Goal: Communication & Community: Answer question/provide support

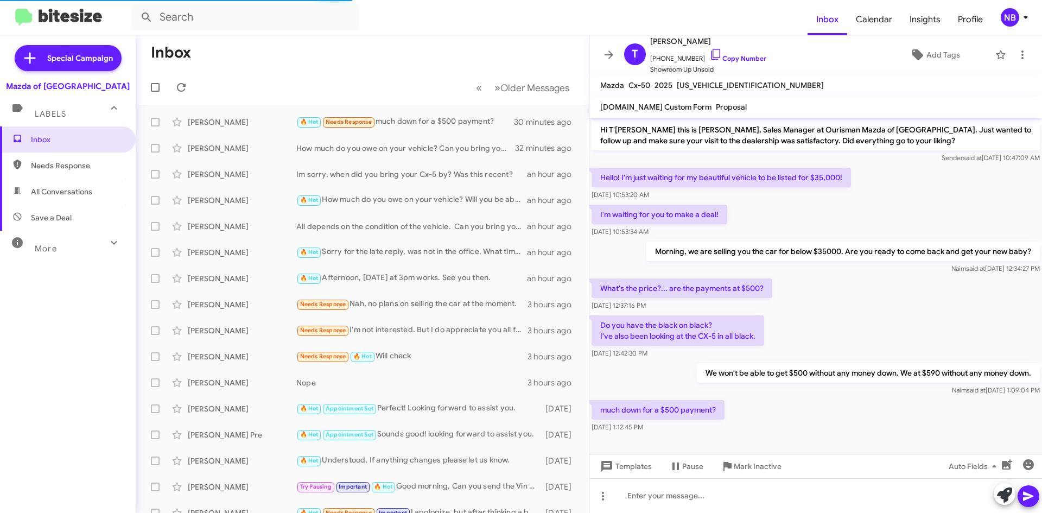
scroll to position [3, 0]
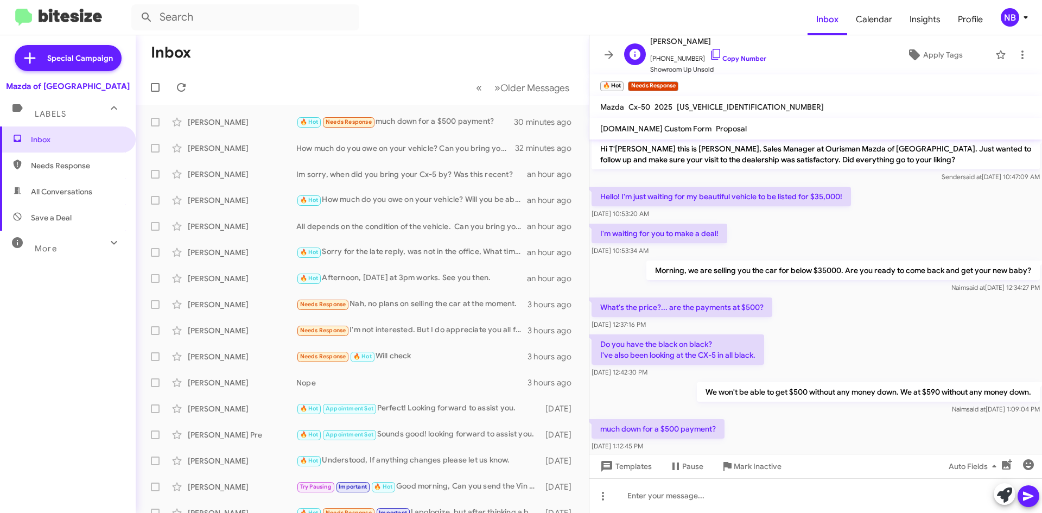
click at [725, 62] on span "[PHONE_NUMBER] Copy Number" at bounding box center [708, 56] width 116 height 16
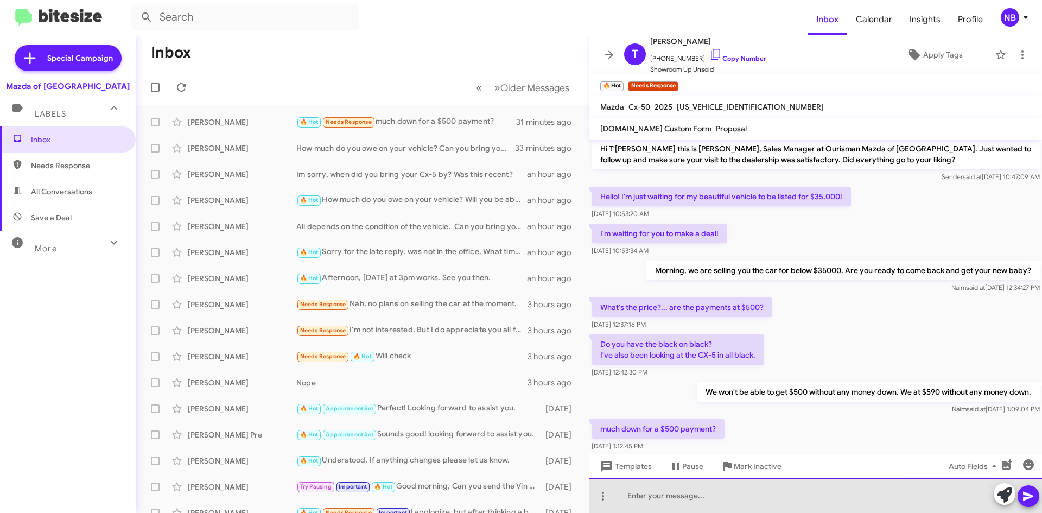
click at [630, 493] on div at bounding box center [815, 495] width 453 height 35
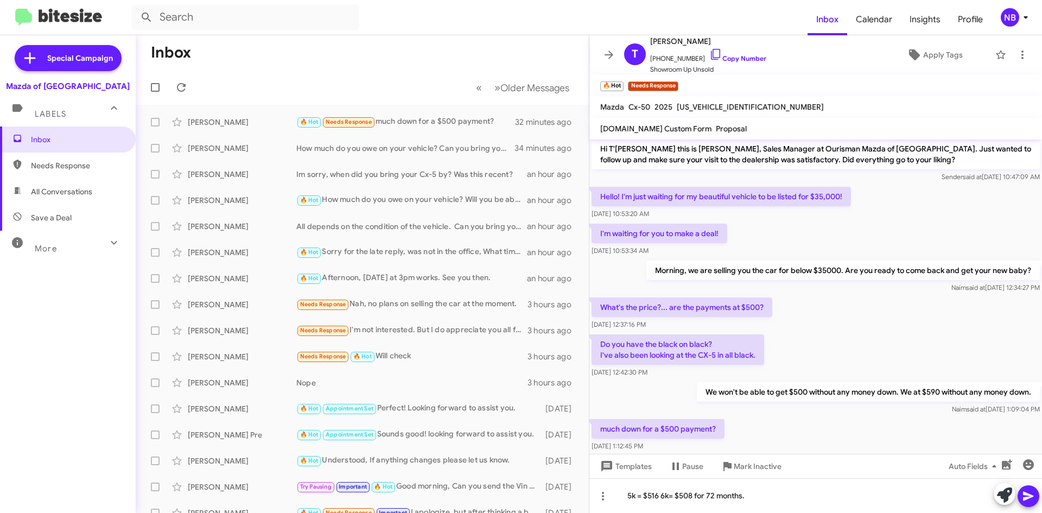
click at [1027, 492] on icon at bounding box center [1028, 496] width 13 height 13
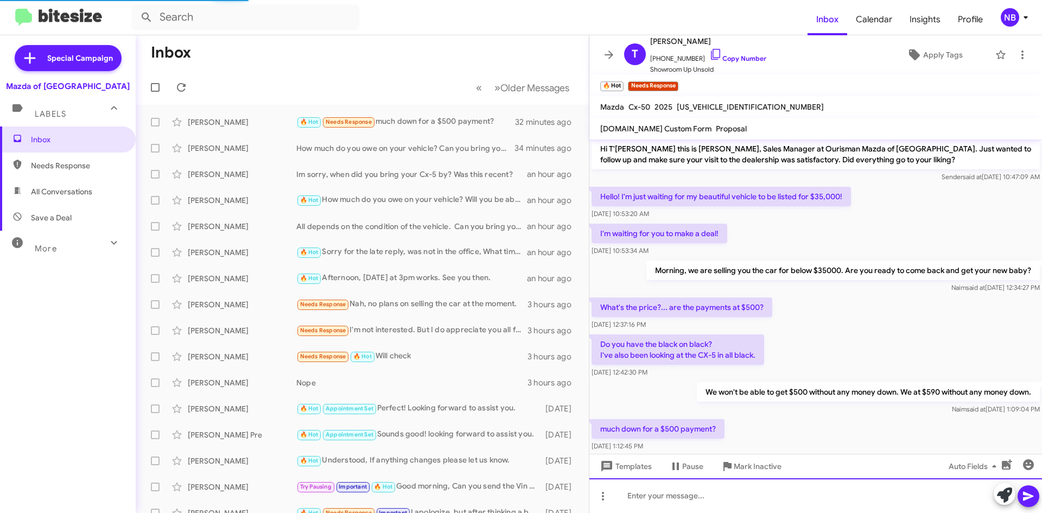
click at [664, 495] on div at bounding box center [815, 495] width 453 height 35
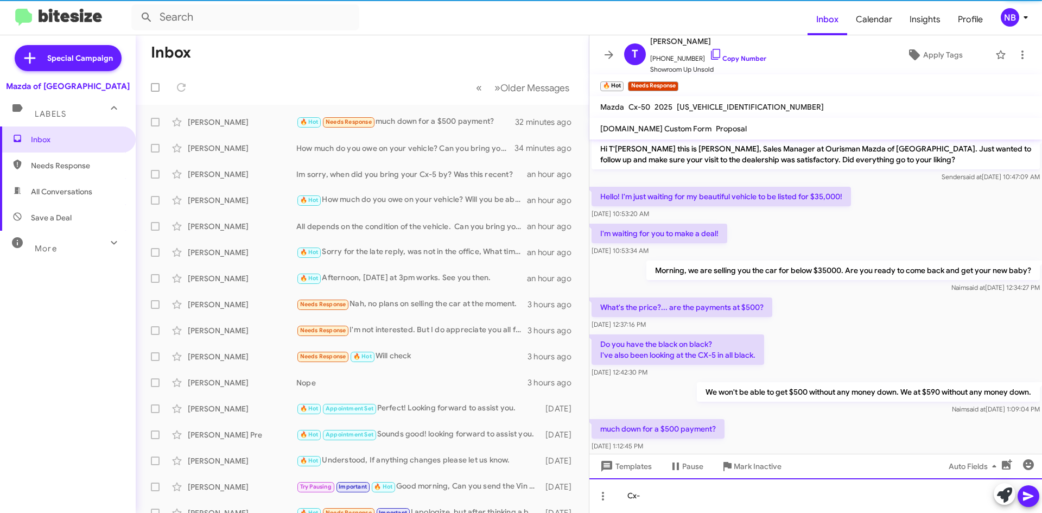
scroll to position [64, 0]
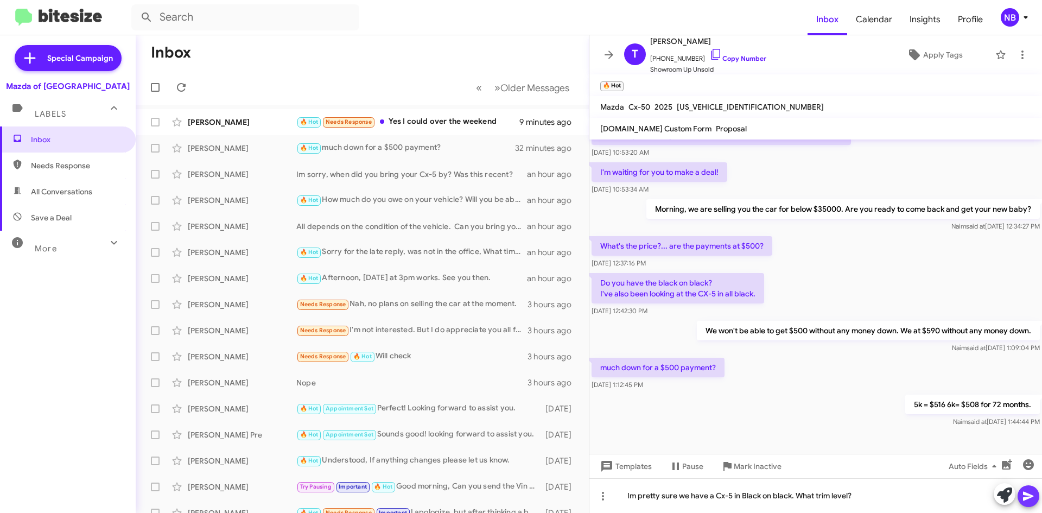
click at [1034, 492] on icon at bounding box center [1028, 496] width 13 height 13
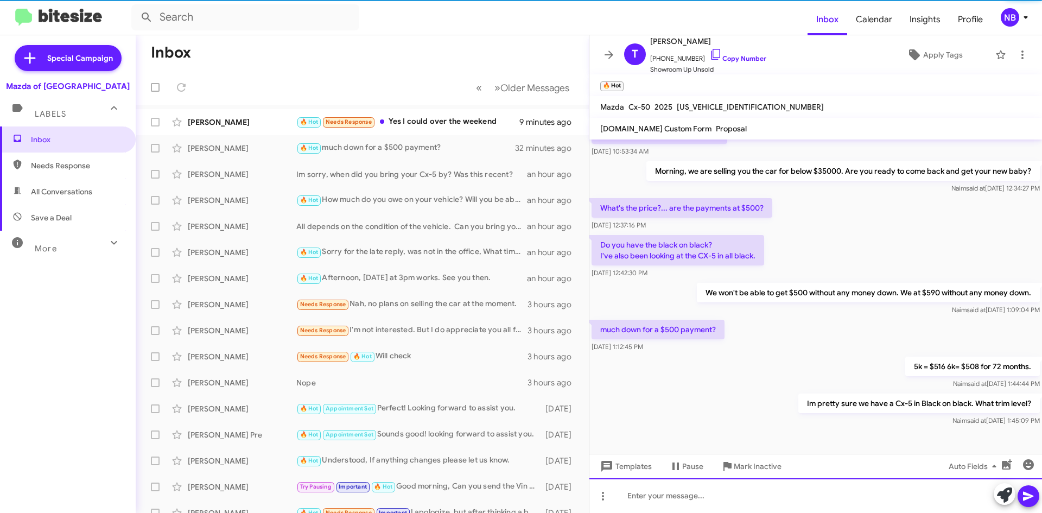
scroll to position [104, 0]
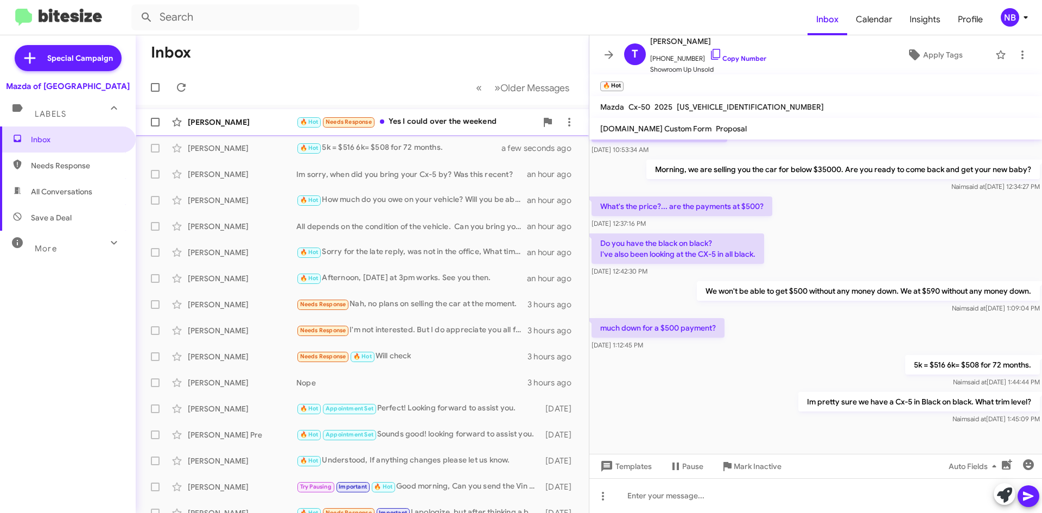
click at [459, 124] on div "🔥 Hot Needs Response Yes I could over the weekend" at bounding box center [416, 122] width 240 height 12
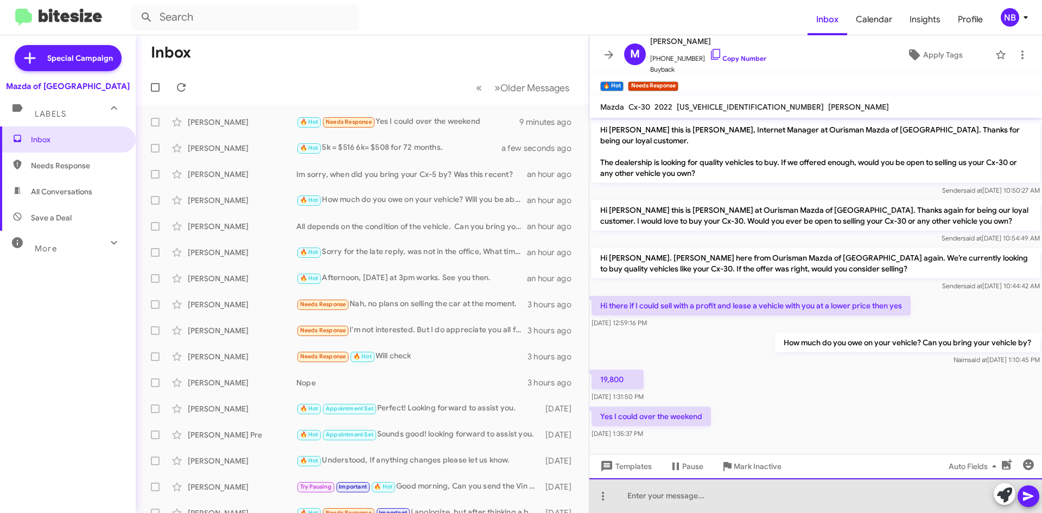
click at [659, 500] on div at bounding box center [815, 495] width 453 height 35
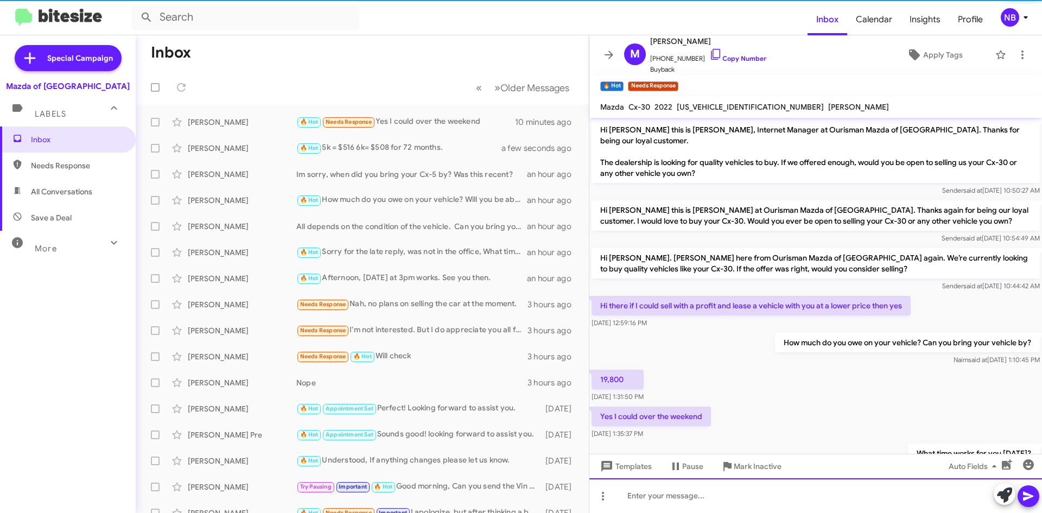
scroll to position [35, 0]
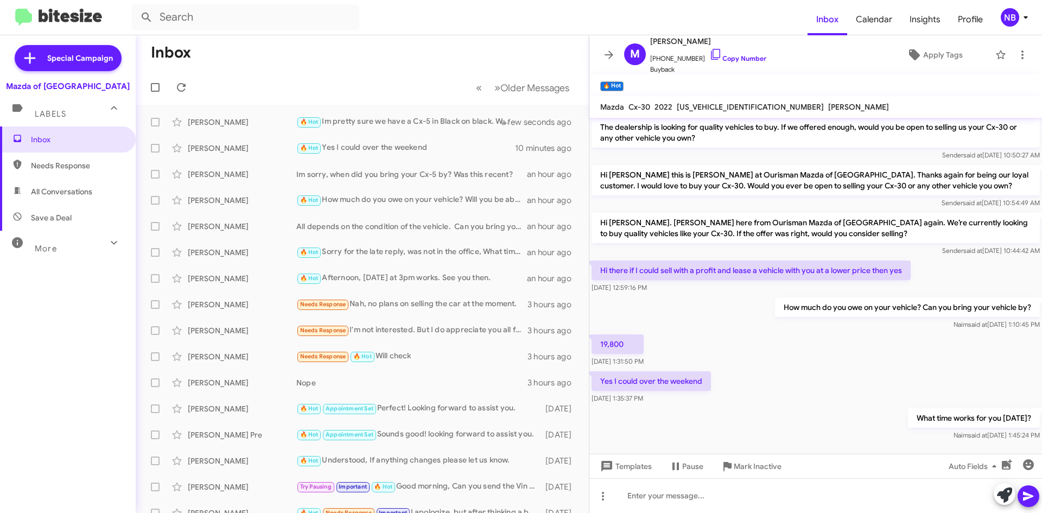
click at [711, 106] on span "[US_VEHICLE_IDENTIFICATION_NUMBER]" at bounding box center [750, 107] width 147 height 10
copy span "[US_VEHICLE_IDENTIFICATION_NUMBER]"
click at [739, 56] on link "Copy Number" at bounding box center [737, 58] width 57 height 8
copy span "[US_VEHICLE_IDENTIFICATION_NUMBER]"
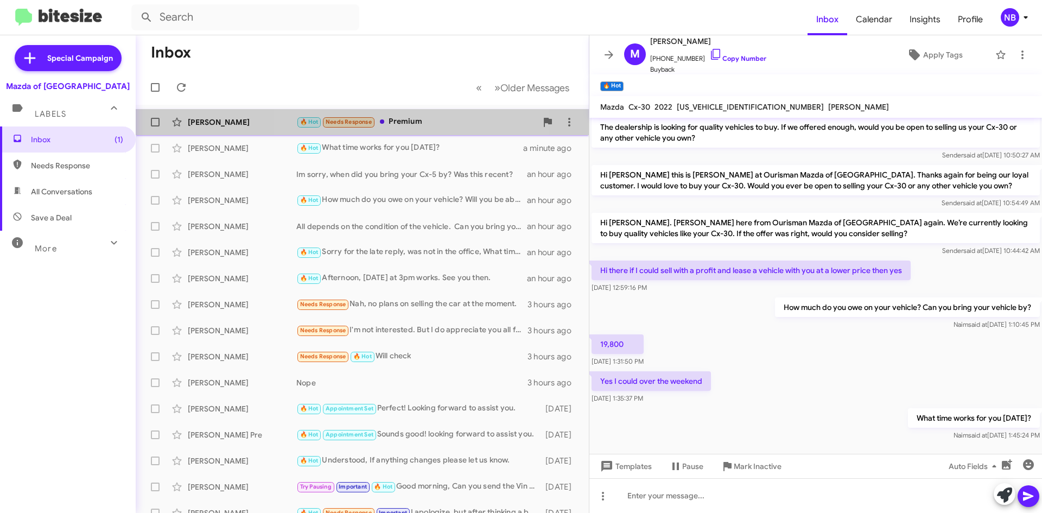
click at [406, 120] on div "🔥 Hot Needs Response Premium" at bounding box center [416, 122] width 240 height 12
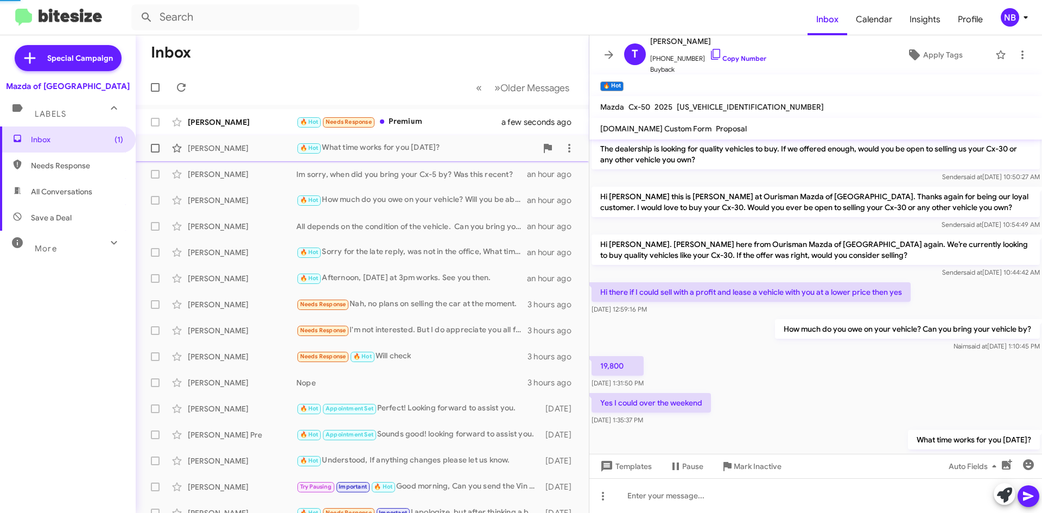
scroll to position [183, 0]
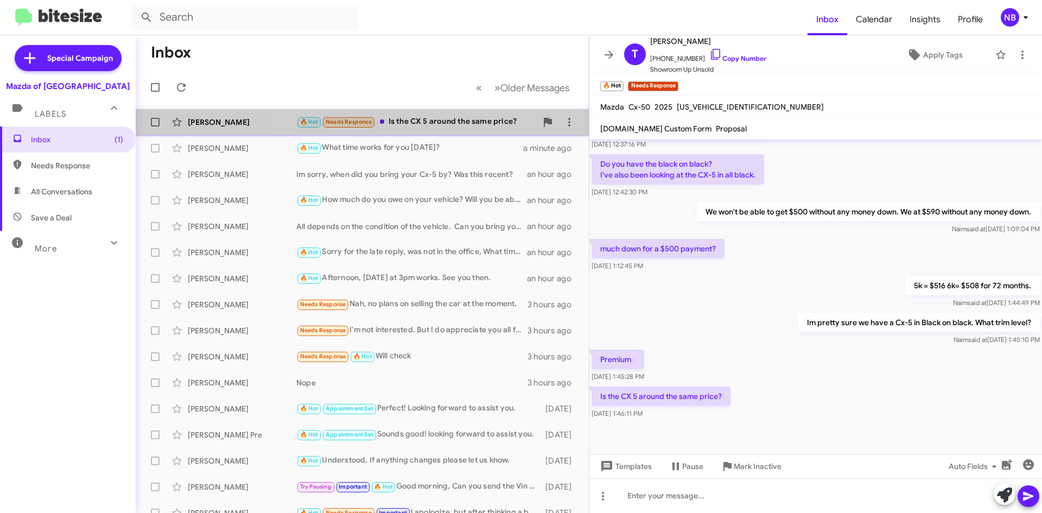
click at [467, 124] on div "🔥 Hot Needs Response Is the CX 5 around the same price?" at bounding box center [416, 122] width 240 height 12
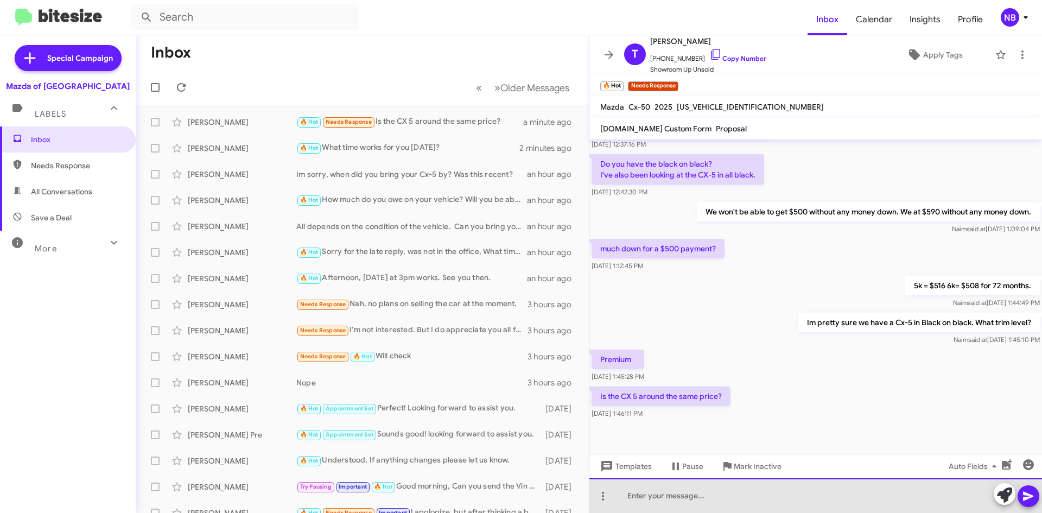
click at [630, 499] on div at bounding box center [815, 495] width 453 height 35
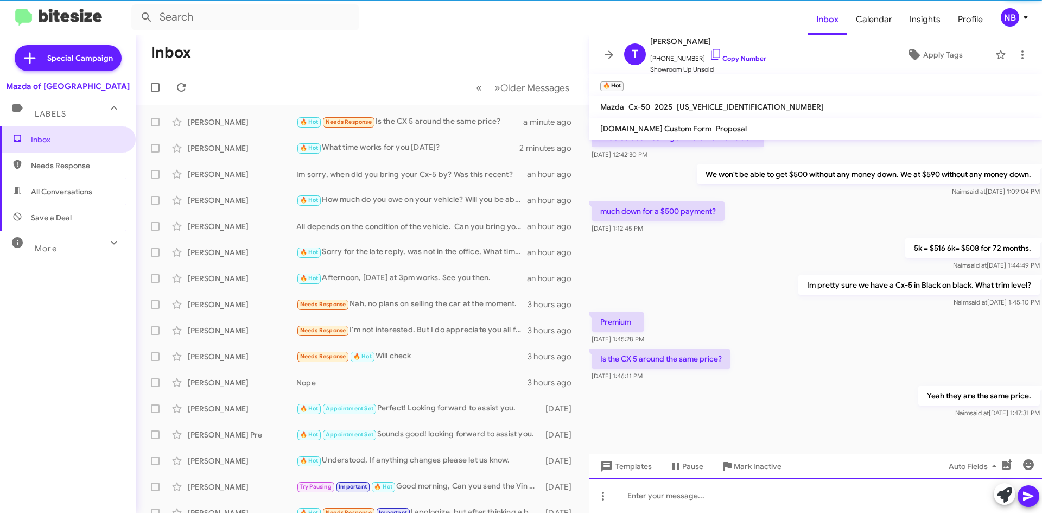
scroll to position [223, 0]
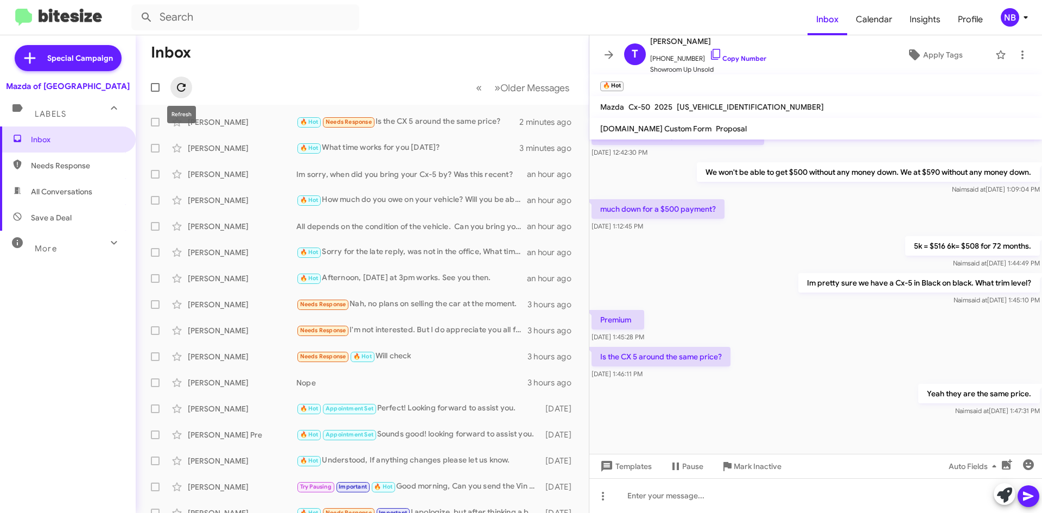
click at [187, 86] on icon at bounding box center [181, 87] width 13 height 13
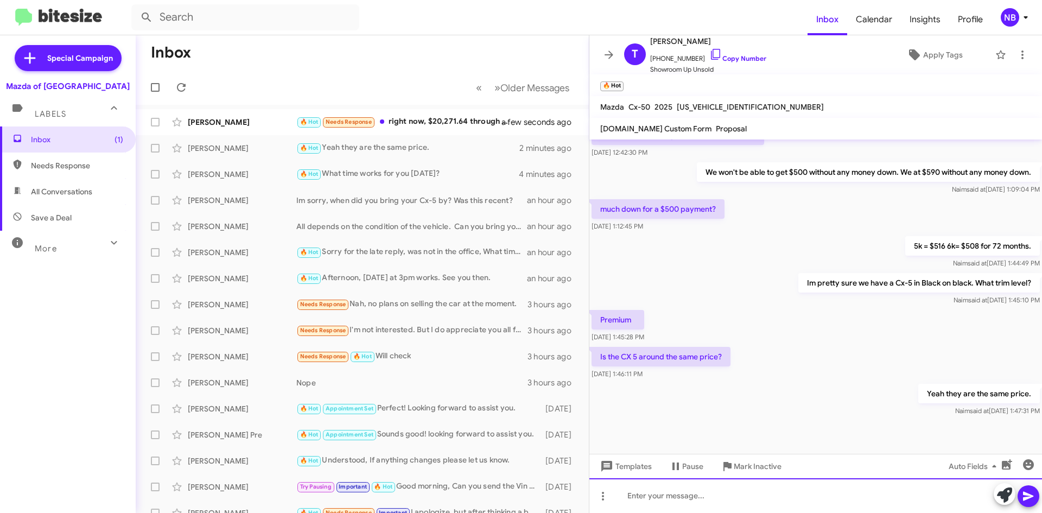
click at [637, 504] on div at bounding box center [815, 495] width 453 height 35
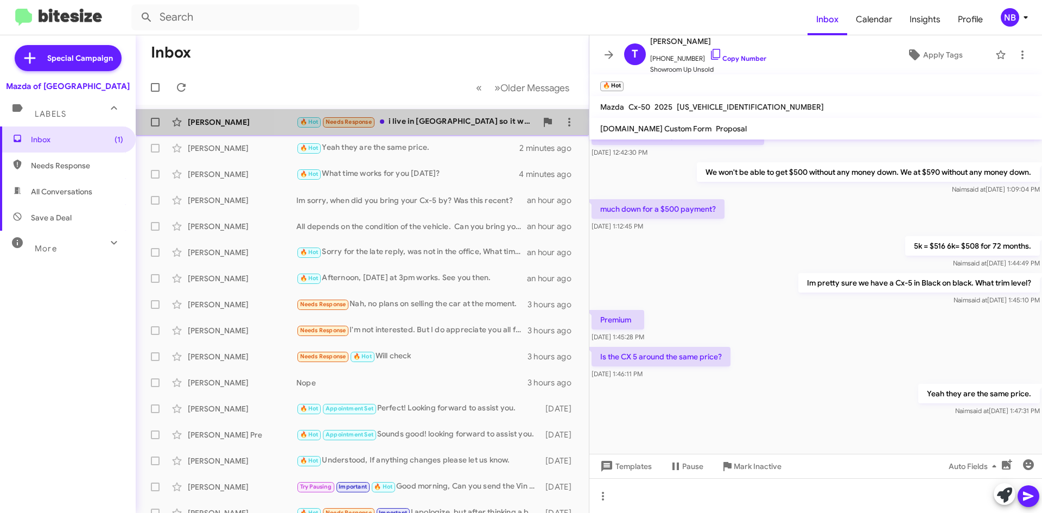
click at [464, 128] on div "🔥 Hot Needs Response i live in [GEOGRAPHIC_DATA] so it would have to be a weeke…" at bounding box center [416, 122] width 240 height 12
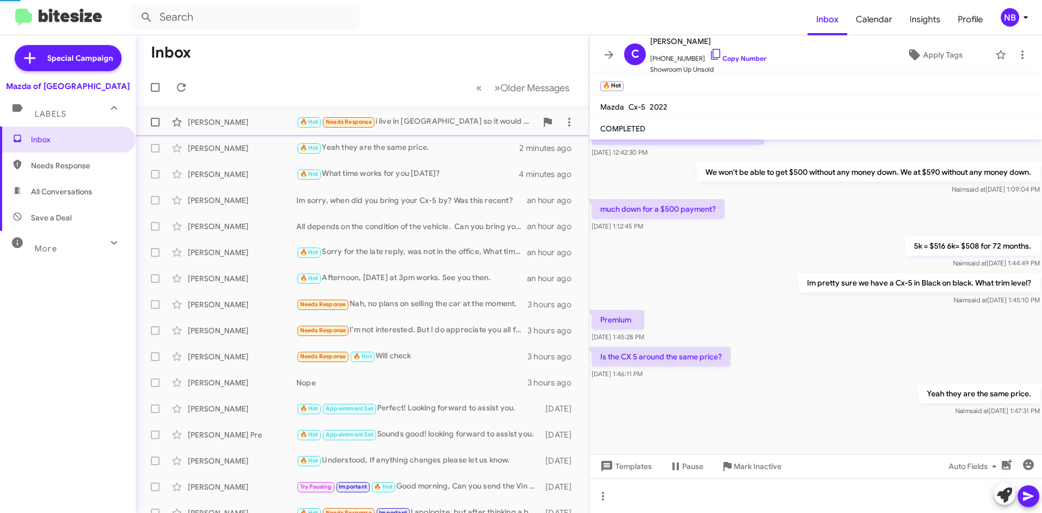
scroll to position [219, 0]
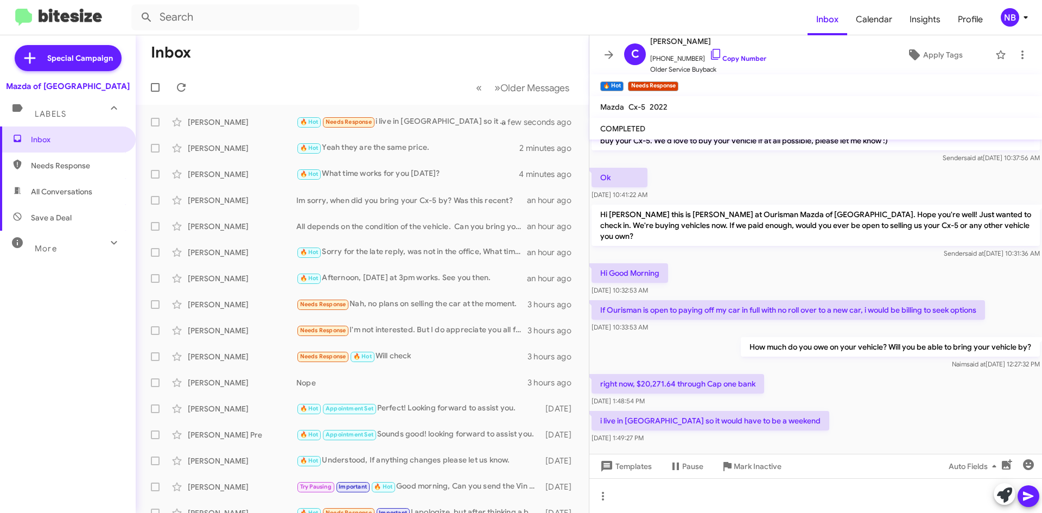
click at [885, 348] on div "How much do you owe on your vehicle? Will you be able to bring your vehicle by?…" at bounding box center [815, 353] width 453 height 37
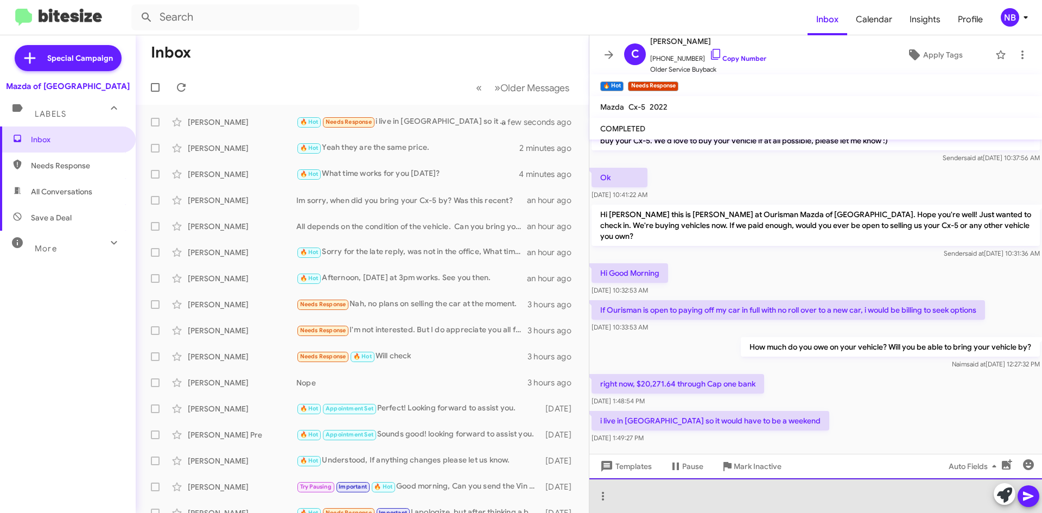
click at [755, 499] on div at bounding box center [815, 495] width 453 height 35
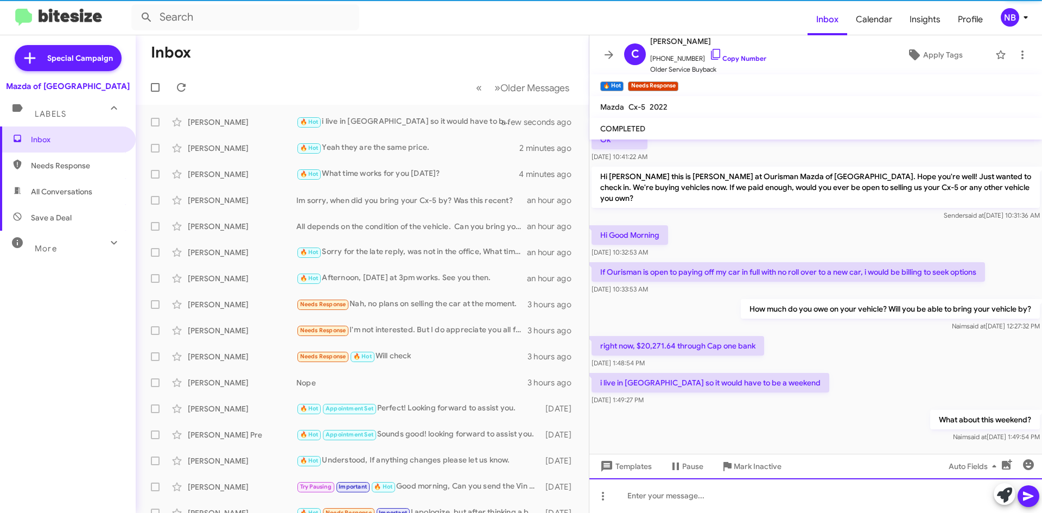
scroll to position [259, 0]
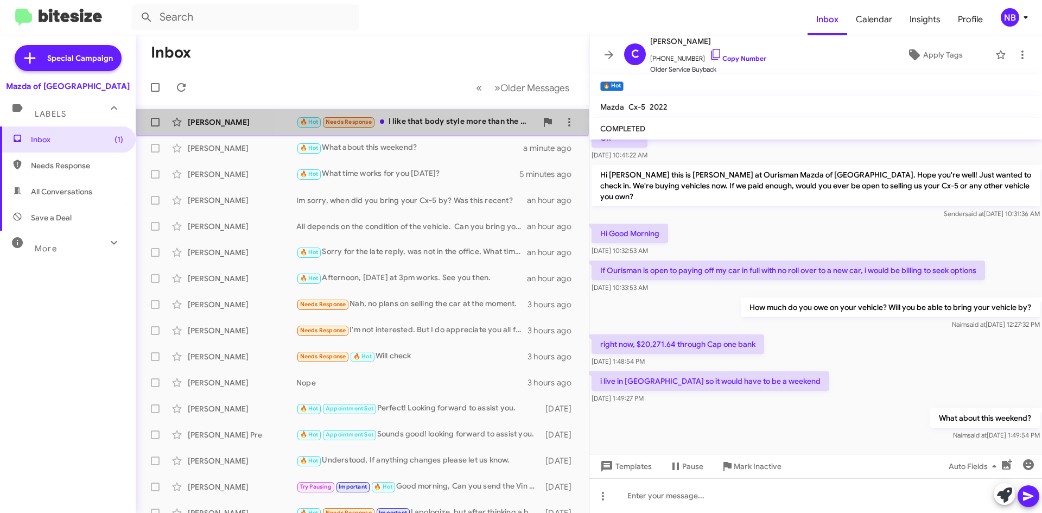
click at [441, 118] on div "🔥 Hot Needs Response I like that body style more than the CX50" at bounding box center [416, 122] width 240 height 12
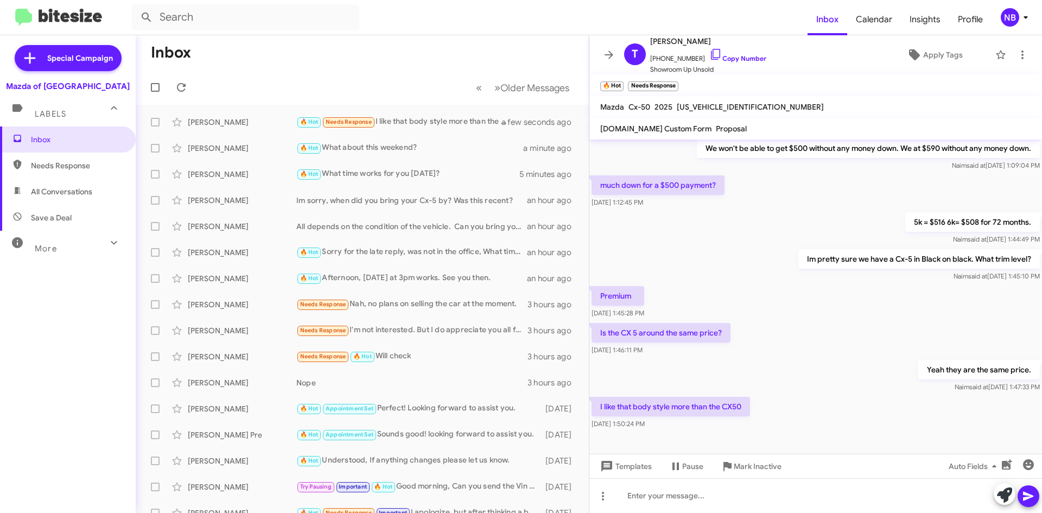
scroll to position [262, 0]
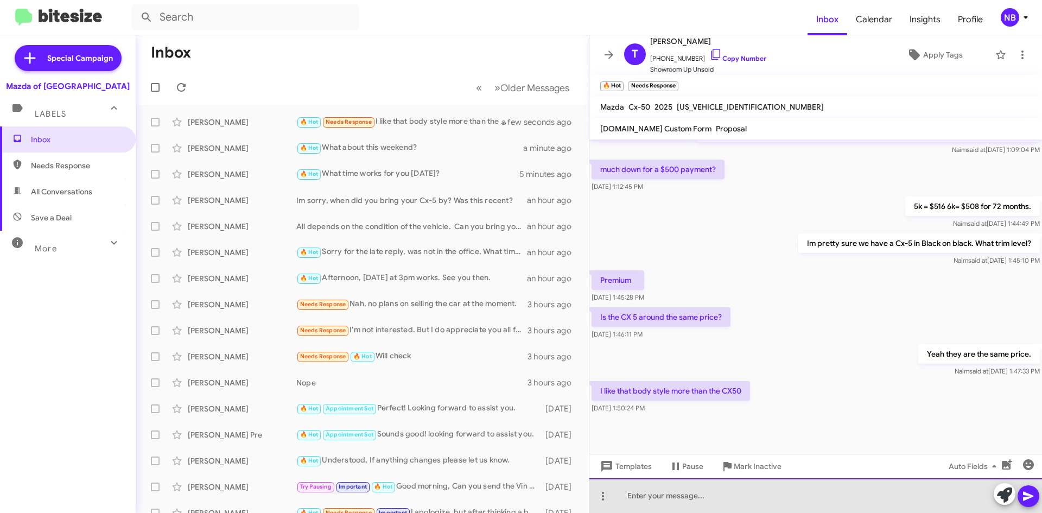
click at [669, 491] on div at bounding box center [815, 495] width 453 height 35
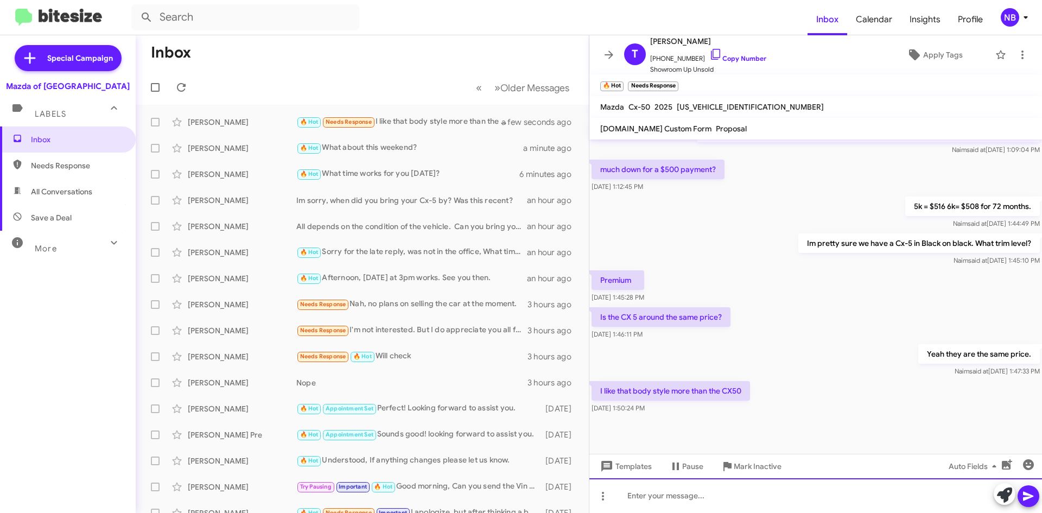
click at [753, 492] on div at bounding box center [815, 495] width 453 height 35
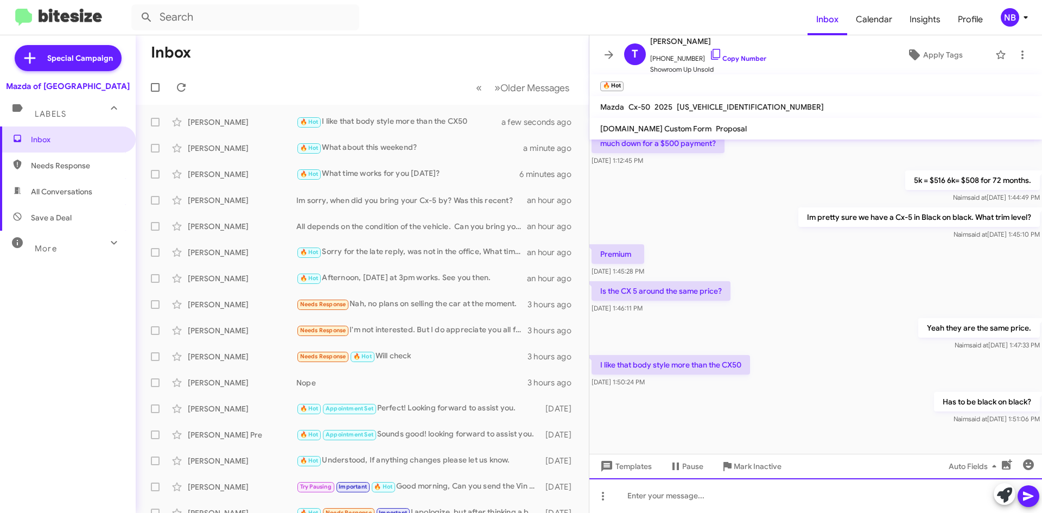
scroll to position [302, 0]
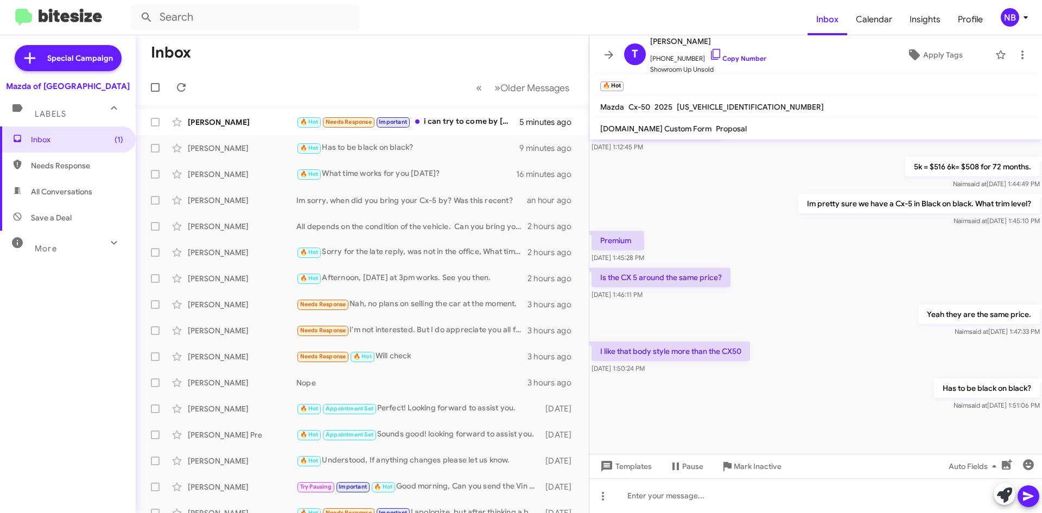
click at [17, 348] on div "Inbox (1) Needs Response All Conversations Save a Deal More Important 🔥 Hot App…" at bounding box center [68, 280] width 136 height 308
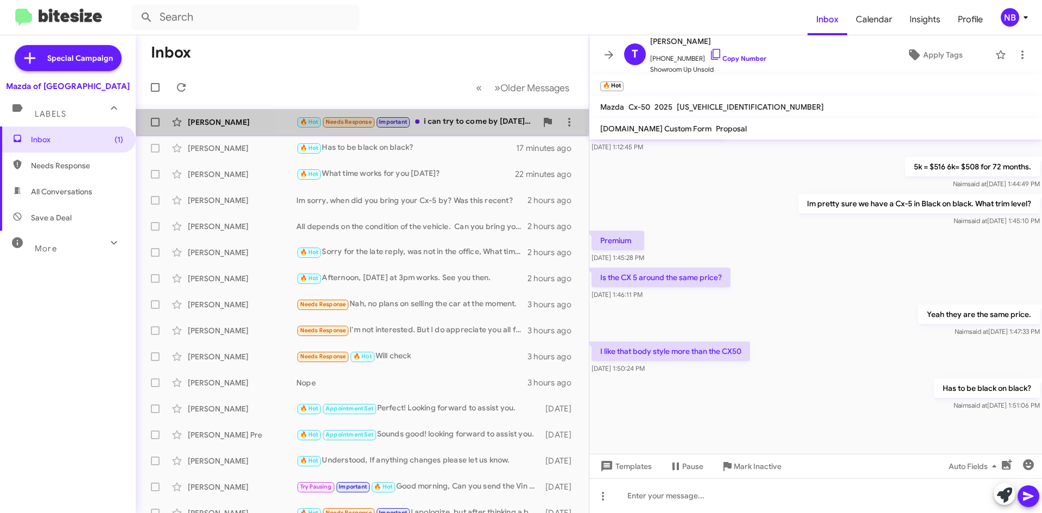
click at [471, 129] on div "[PERSON_NAME] 🔥 Hot Needs Response Important i can try to come by [DATE] aftern…" at bounding box center [362, 122] width 436 height 22
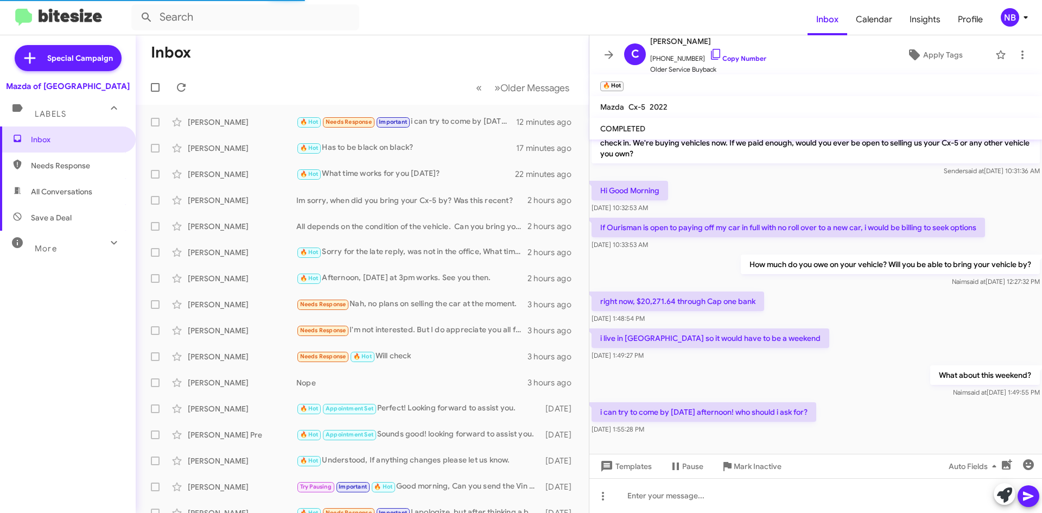
scroll to position [298, 0]
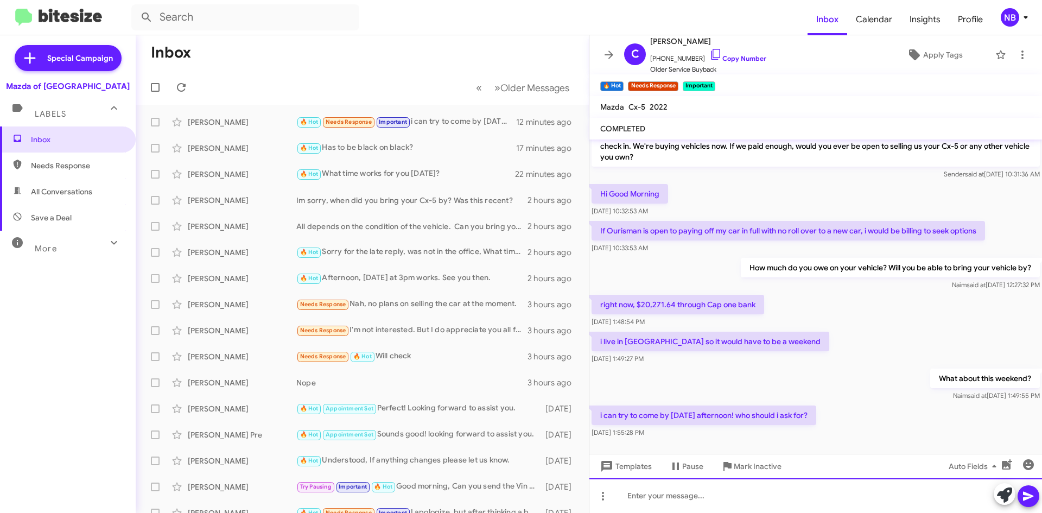
drag, startPoint x: 669, startPoint y: 494, endPoint x: 670, endPoint y: 481, distance: 12.5
click at [670, 484] on div at bounding box center [815, 495] width 453 height 35
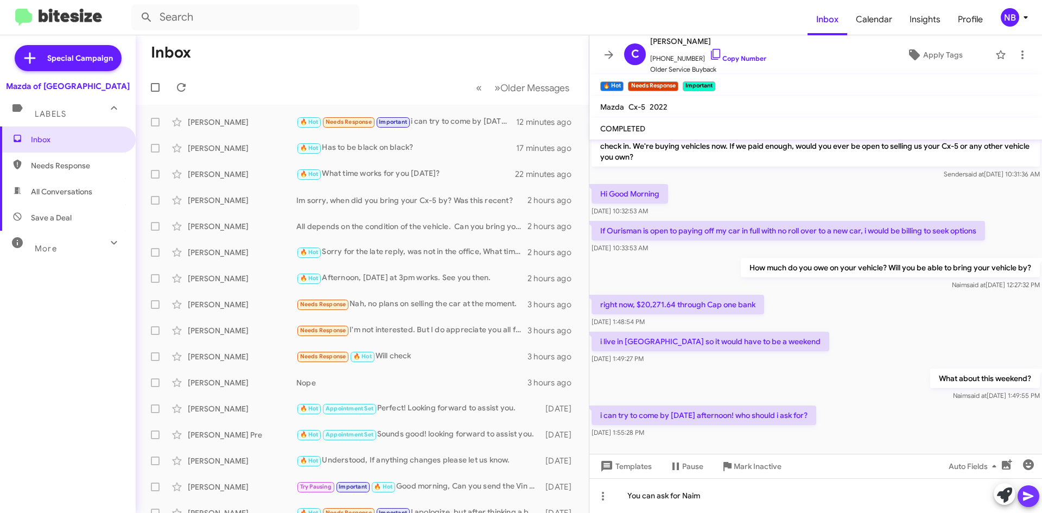
click at [1034, 495] on icon at bounding box center [1028, 496] width 13 height 13
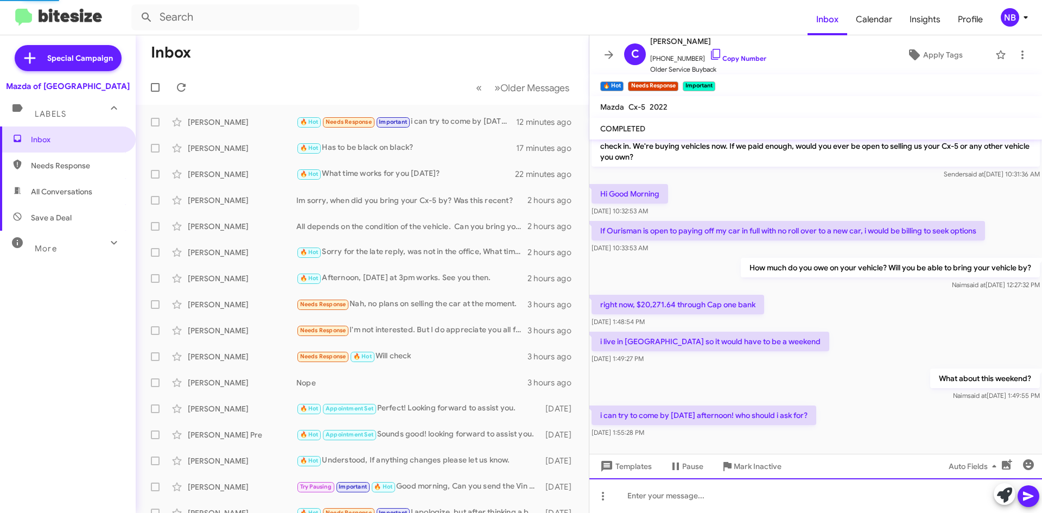
scroll to position [0, 0]
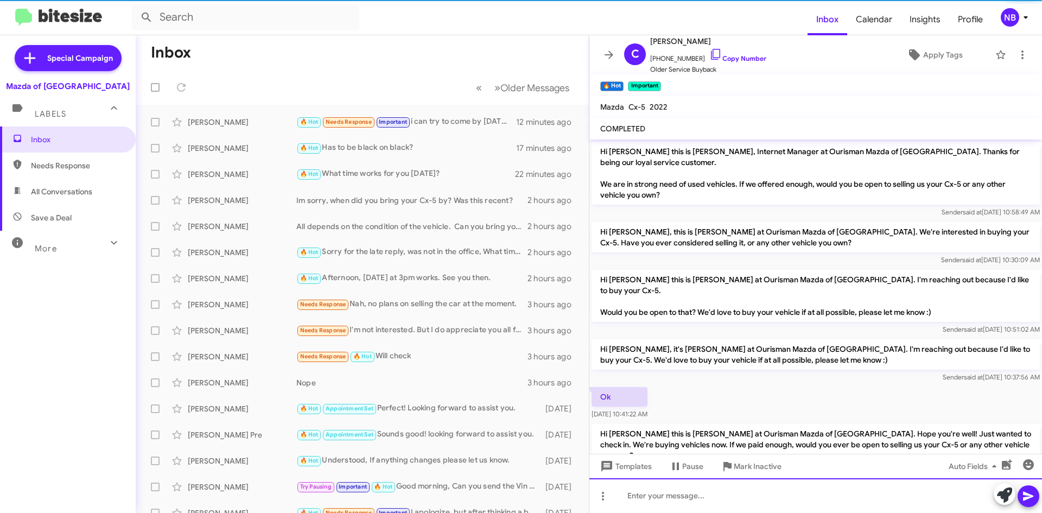
click at [721, 501] on div at bounding box center [815, 495] width 453 height 35
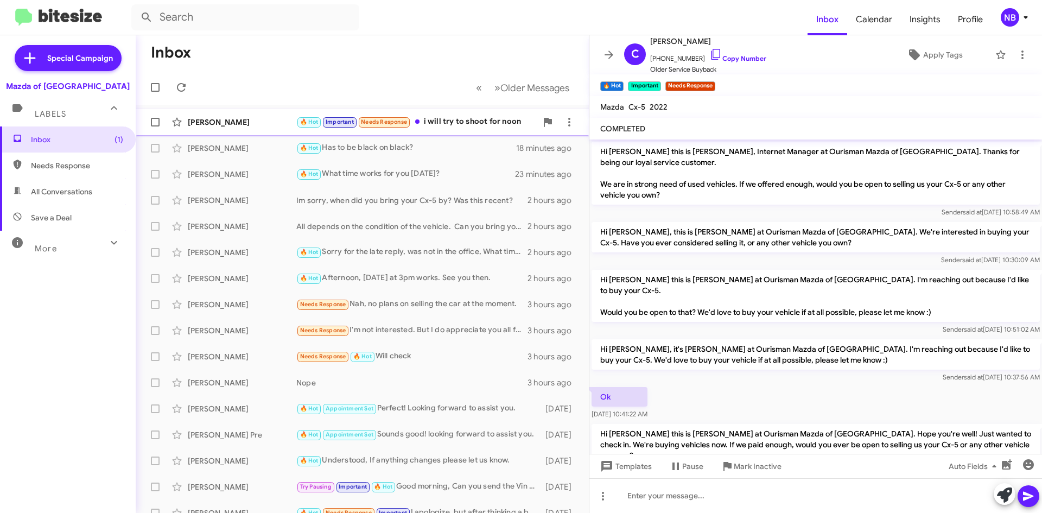
click at [467, 124] on div "🔥 Hot Important Needs Response i will try to shoot for noon" at bounding box center [416, 122] width 240 height 12
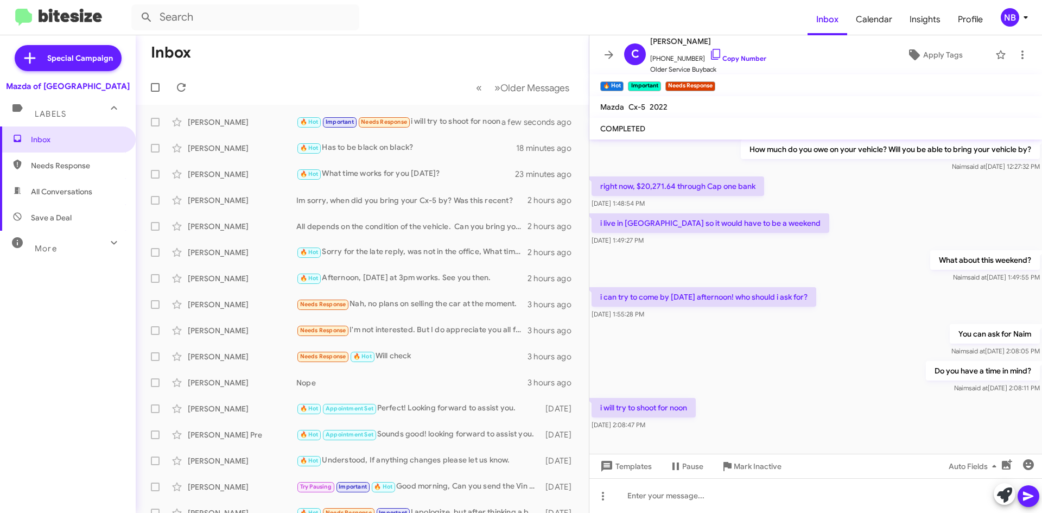
scroll to position [417, 0]
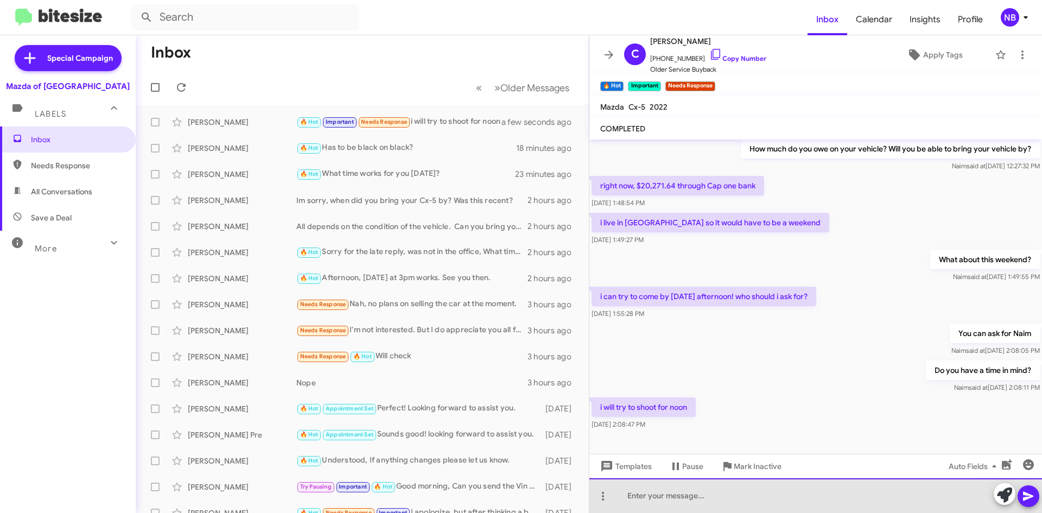
click at [666, 494] on div at bounding box center [815, 495] width 453 height 35
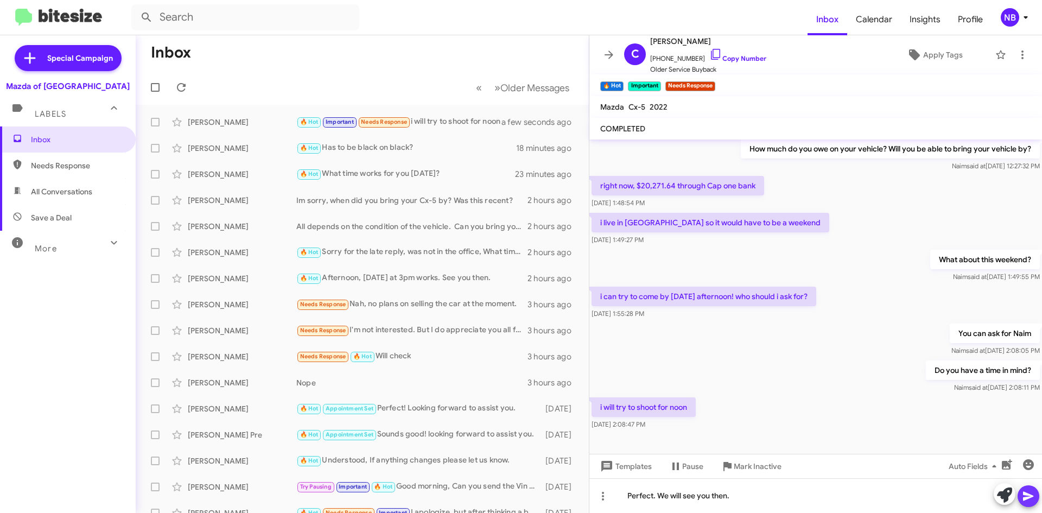
click at [1032, 489] on span at bounding box center [1028, 496] width 13 height 22
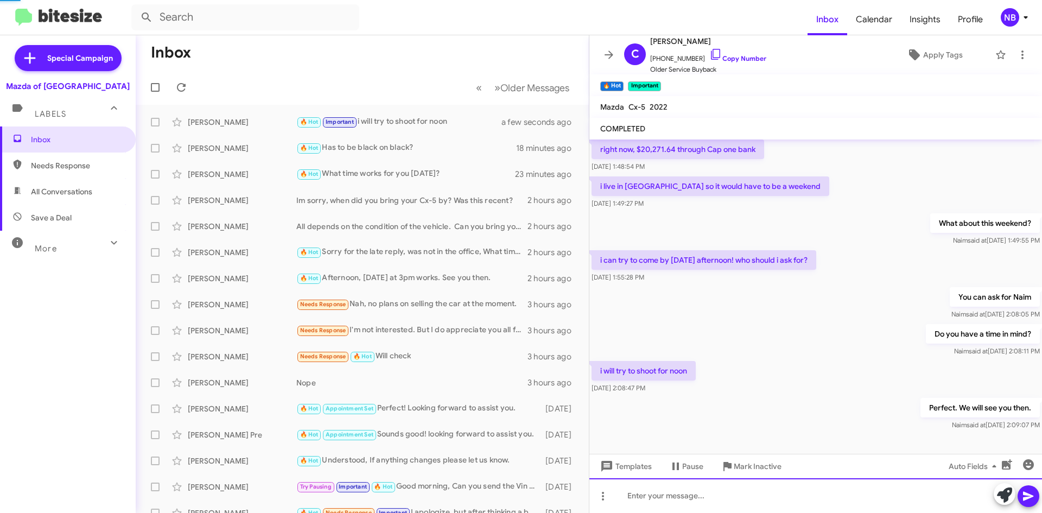
scroll to position [457, 0]
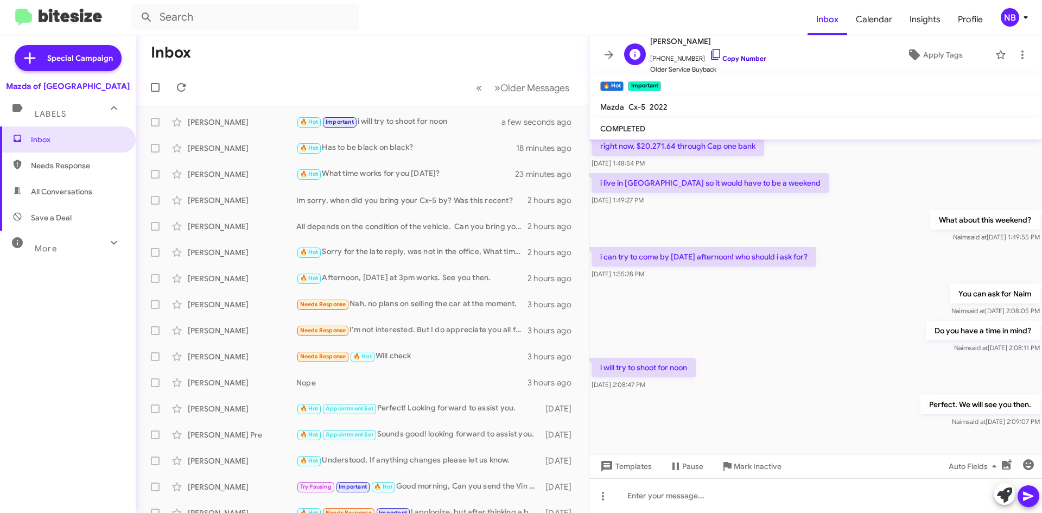
click at [745, 58] on link "Copy Number" at bounding box center [737, 58] width 57 height 8
click at [181, 86] on icon at bounding box center [181, 87] width 13 height 13
